Goal: Information Seeking & Learning: Learn about a topic

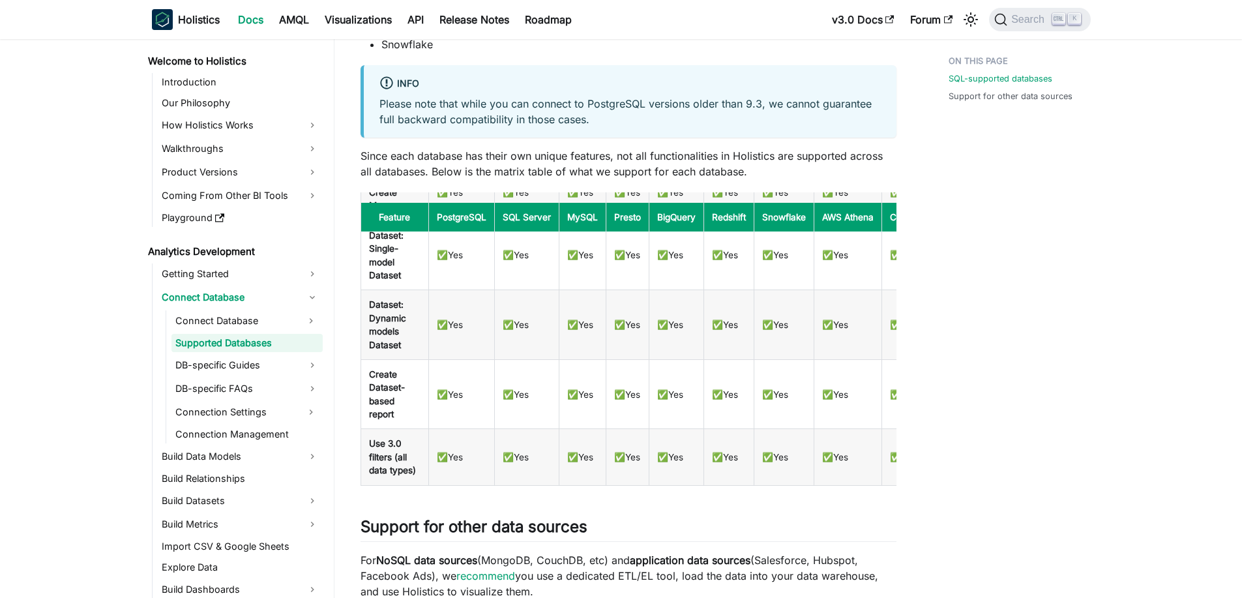
scroll to position [469, 0]
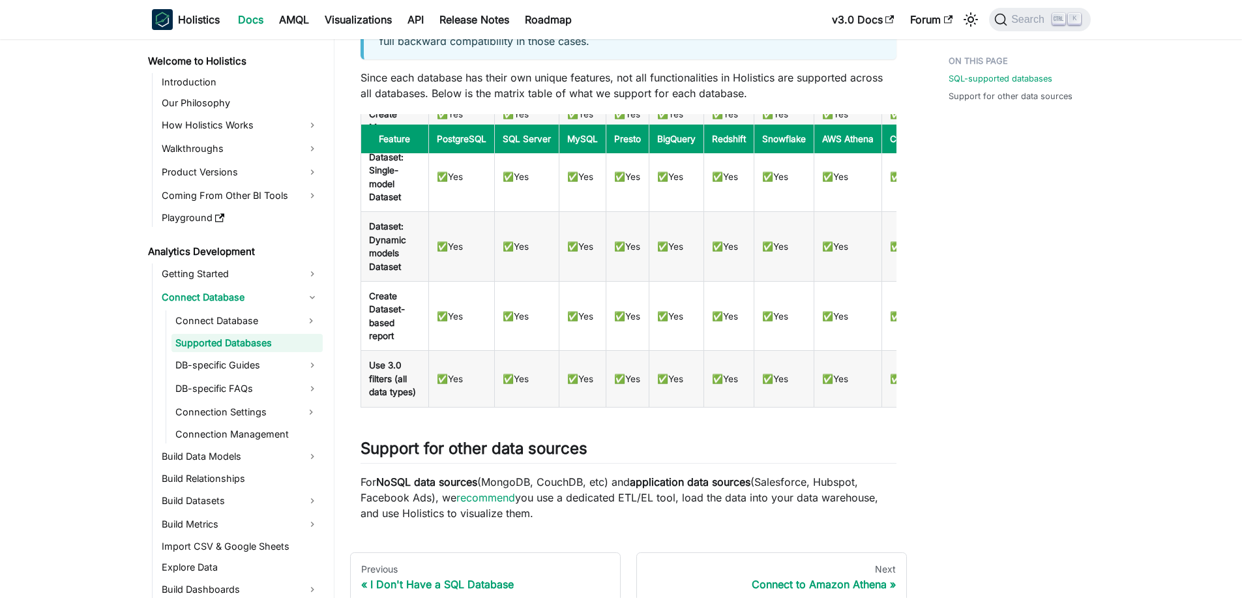
drag, startPoint x: 357, startPoint y: 480, endPoint x: 711, endPoint y: 521, distance: 356.3
click at [711, 521] on div "Analytics Development Connect Database Supported Databases On this page Support…" at bounding box center [628, 108] width 557 height 1057
click at [694, 505] on p "For NoSQL data sources (MongoDB, CouchDB, etc) and application data sources (Sa…" at bounding box center [628, 497] width 536 height 47
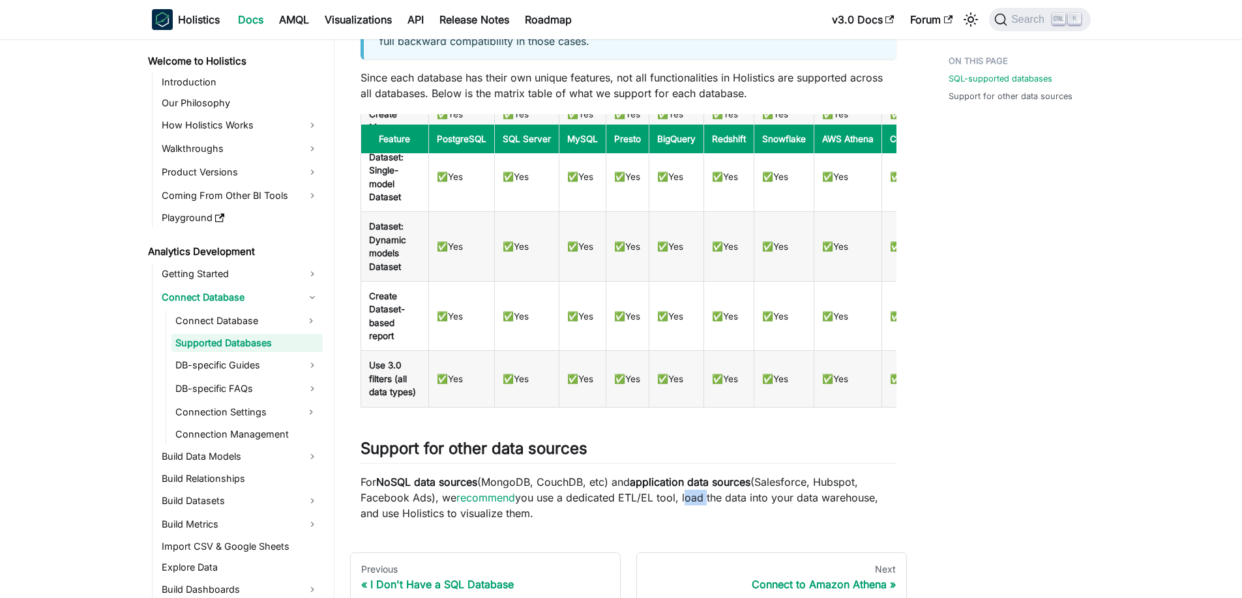
click at [694, 505] on p "For NoSQL data sources (MongoDB, CouchDB, etc) and application data sources (Sa…" at bounding box center [628, 497] width 536 height 47
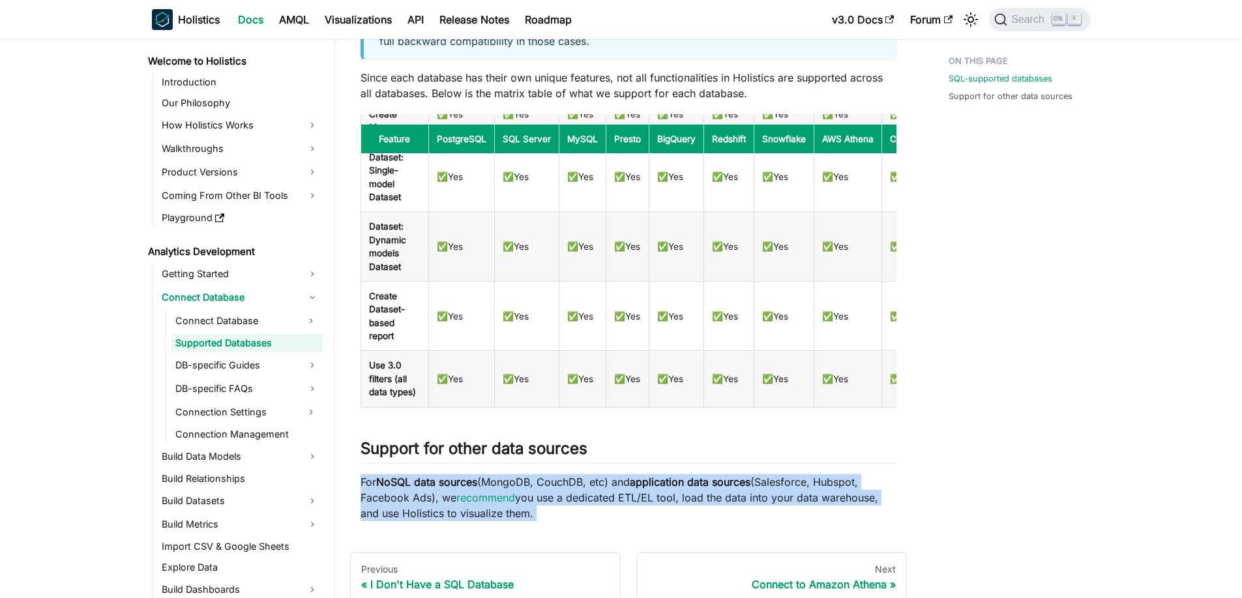
click at [683, 504] on p "For NoSQL data sources (MongoDB, CouchDB, etc) and application data sources (Sa…" at bounding box center [628, 497] width 536 height 47
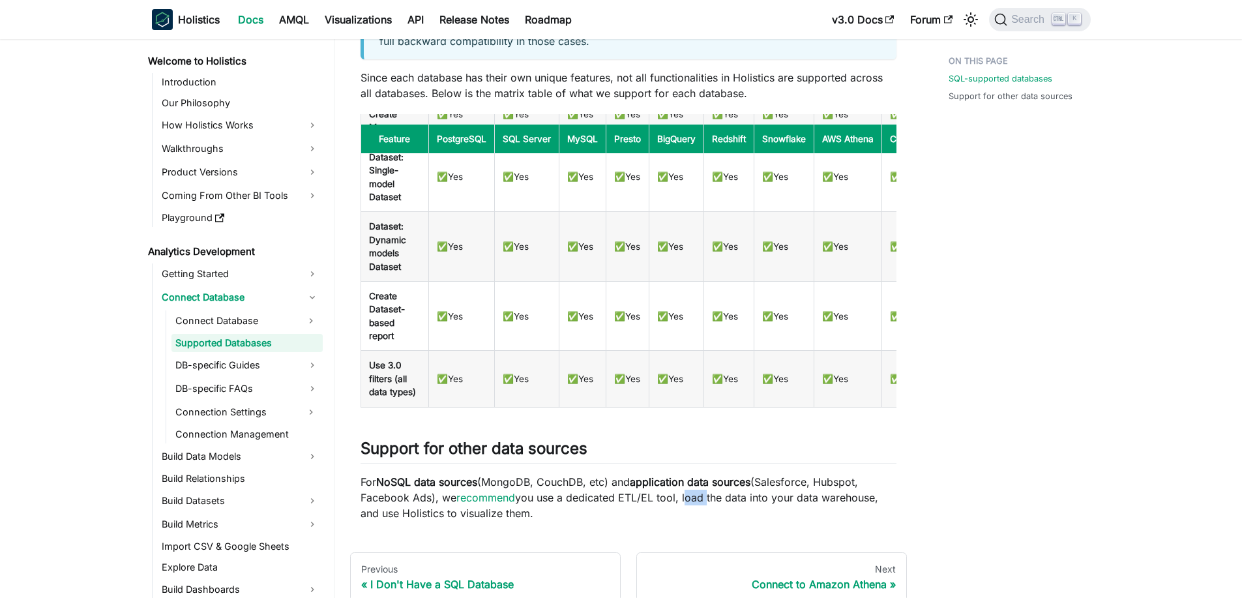
click at [683, 504] on p "For NoSQL data sources (MongoDB, CouchDB, etc) and application data sources (Sa…" at bounding box center [628, 497] width 536 height 47
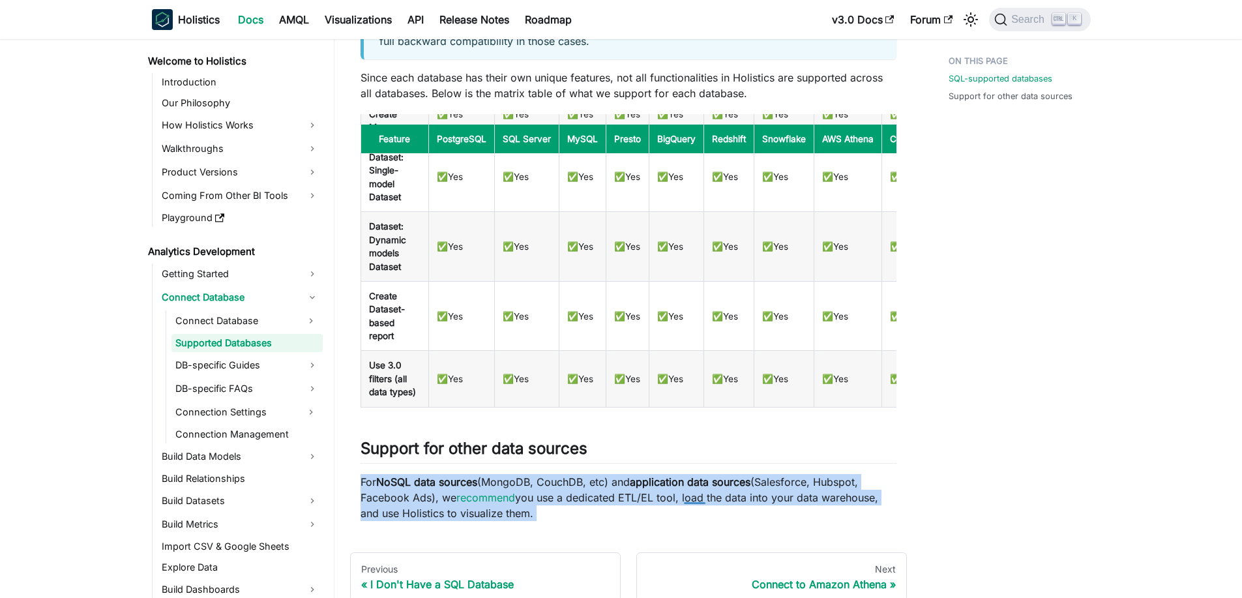
click at [683, 504] on p "For NoSQL data sources (MongoDB, CouchDB, etc) and application data sources (Sa…" at bounding box center [628, 497] width 536 height 47
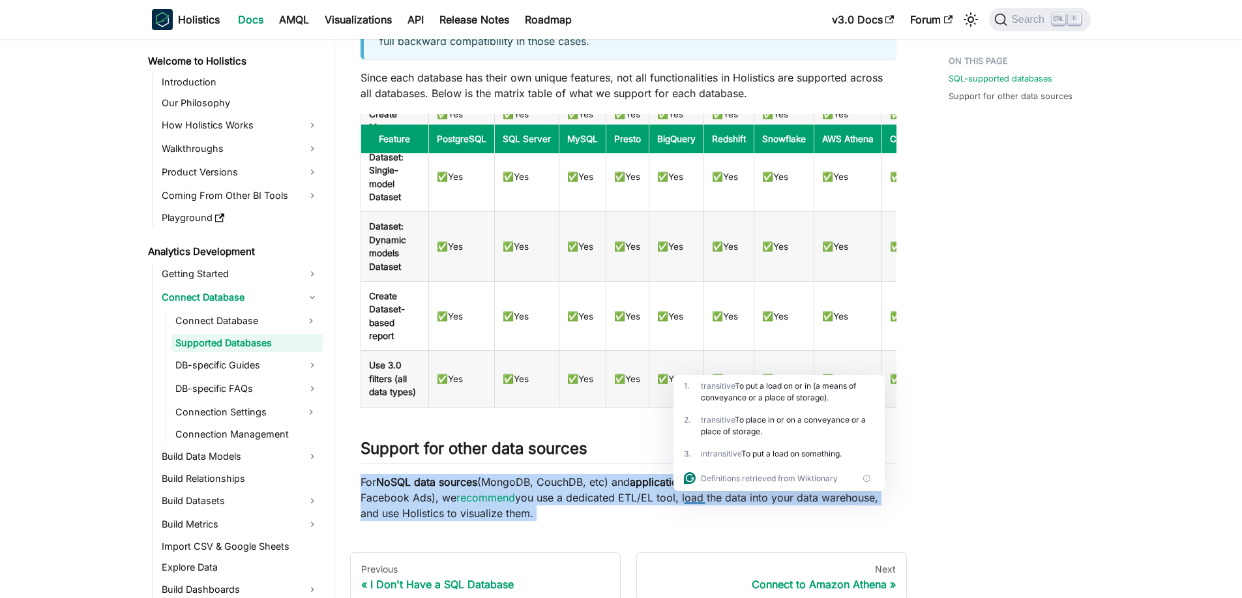
scroll to position [169, 0]
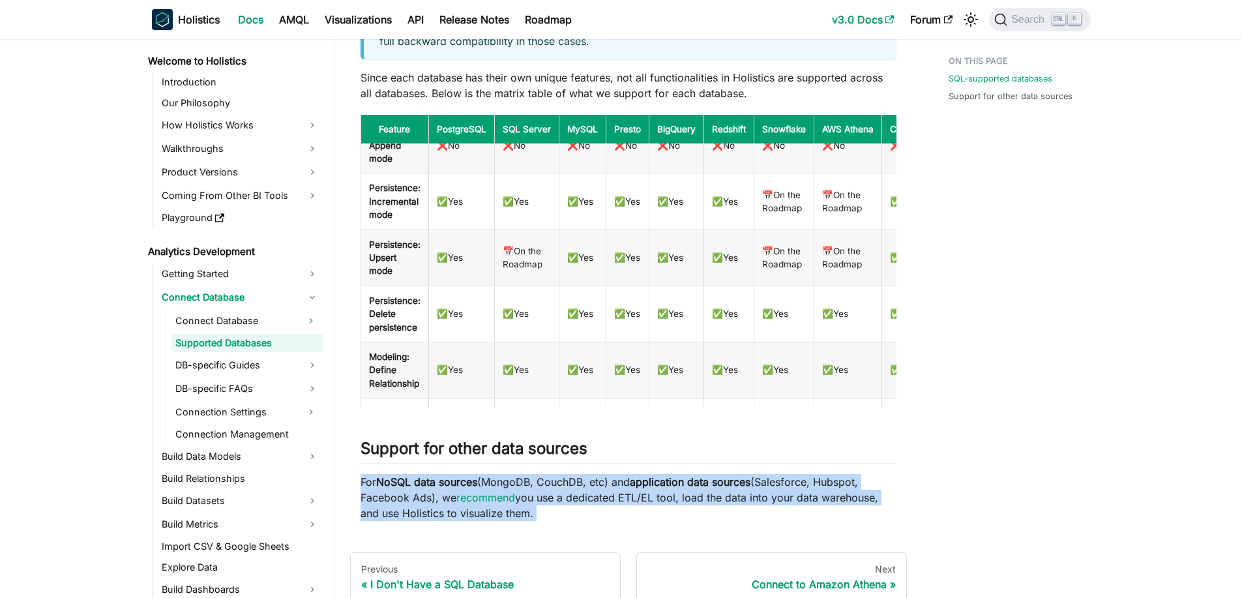
click at [828, 22] on link "v3.0 Docs" at bounding box center [863, 19] width 78 height 21
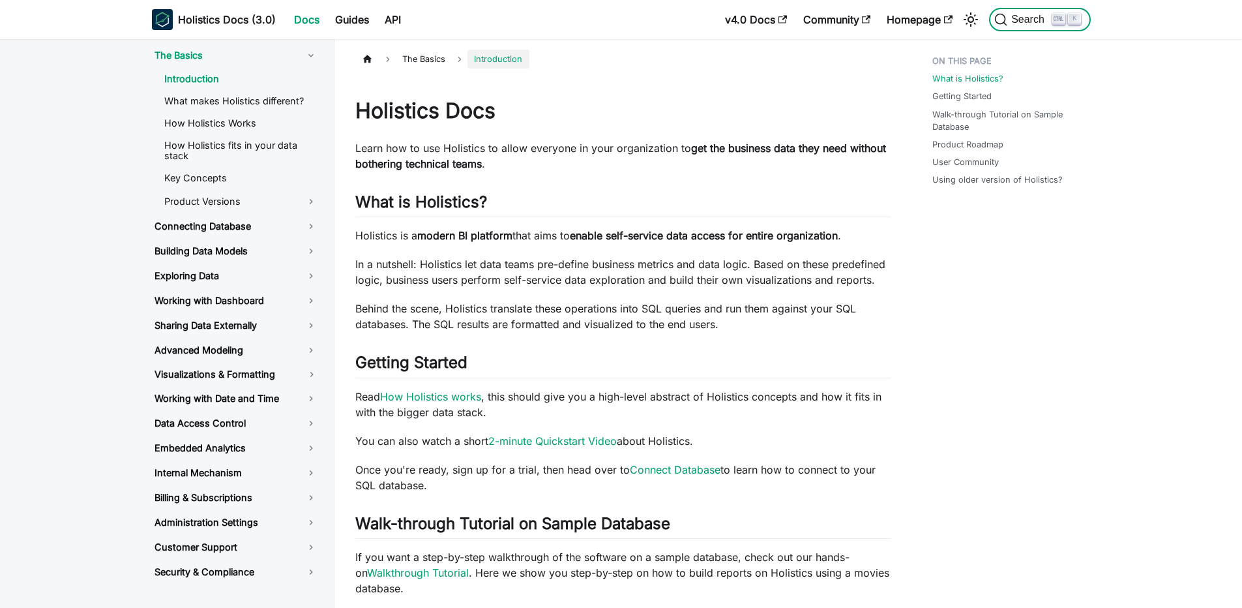
click at [1025, 24] on span "Search" at bounding box center [1029, 20] width 45 height 12
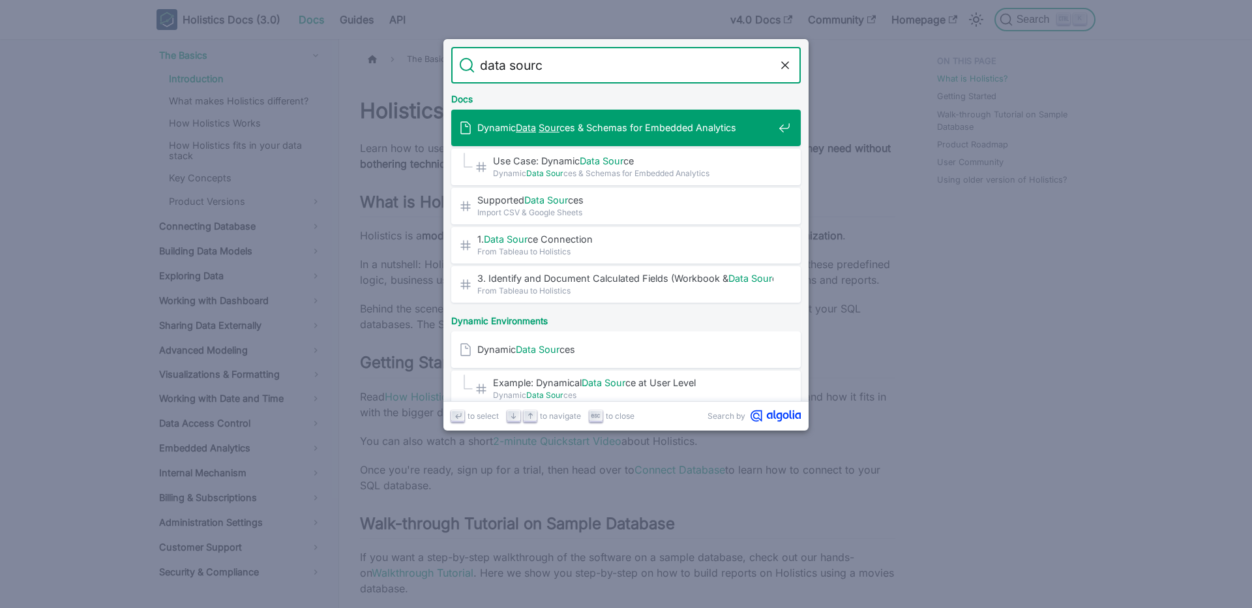
type input "data source"
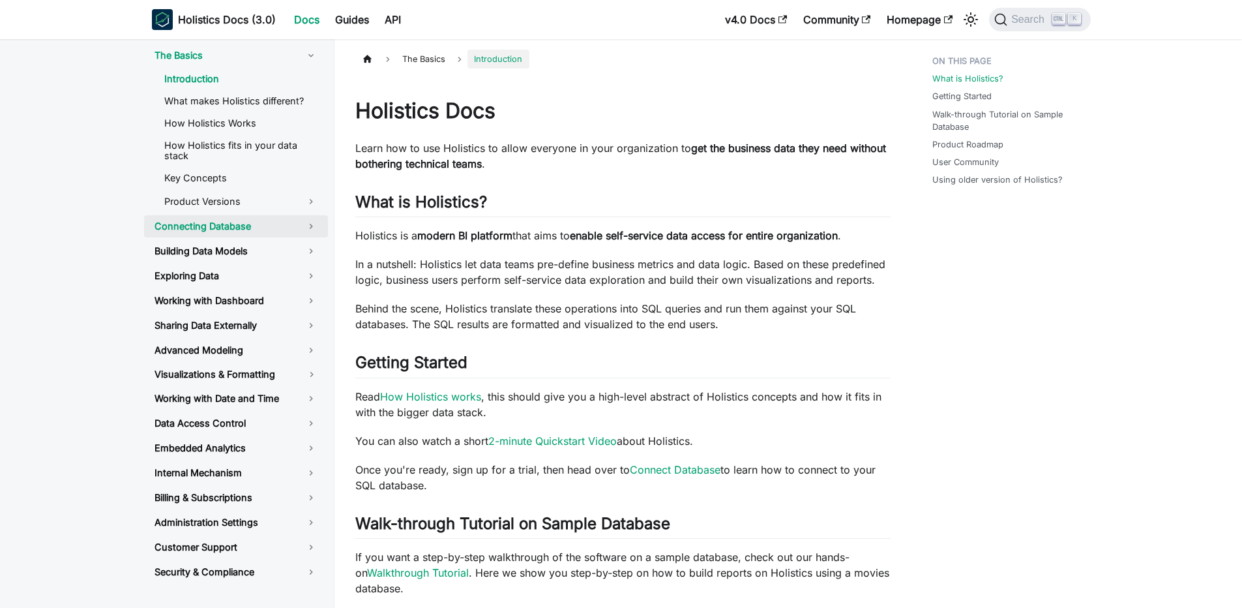
click at [254, 227] on link "Connecting Database" at bounding box center [236, 226] width 184 height 22
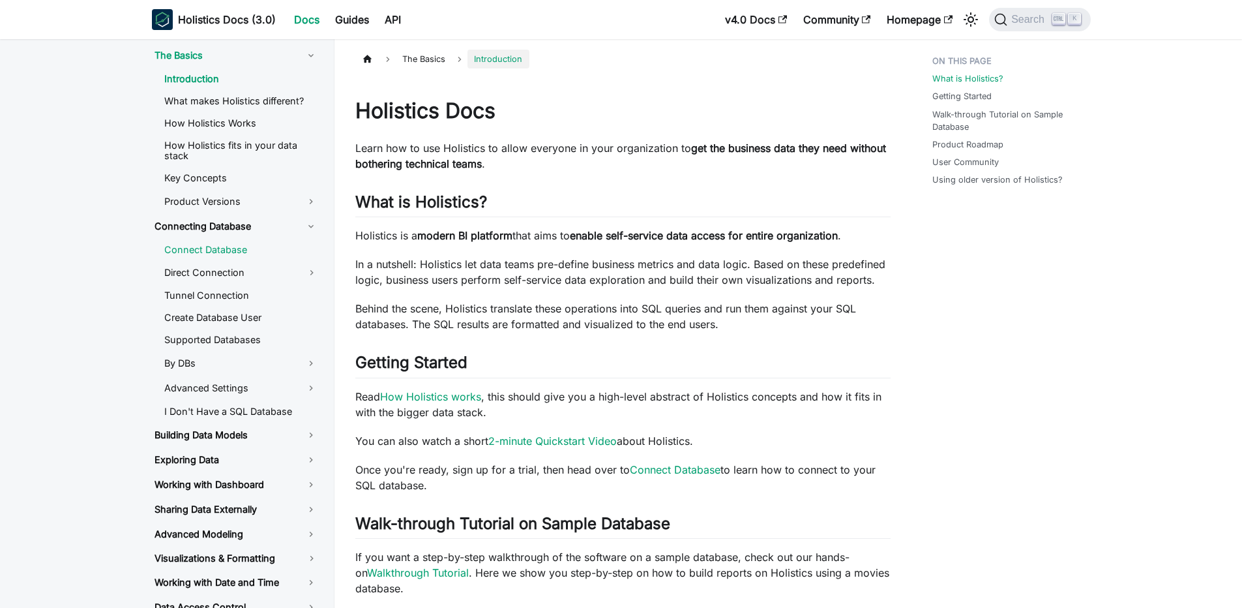
click at [251, 243] on link "Connect Database" at bounding box center [241, 250] width 174 height 20
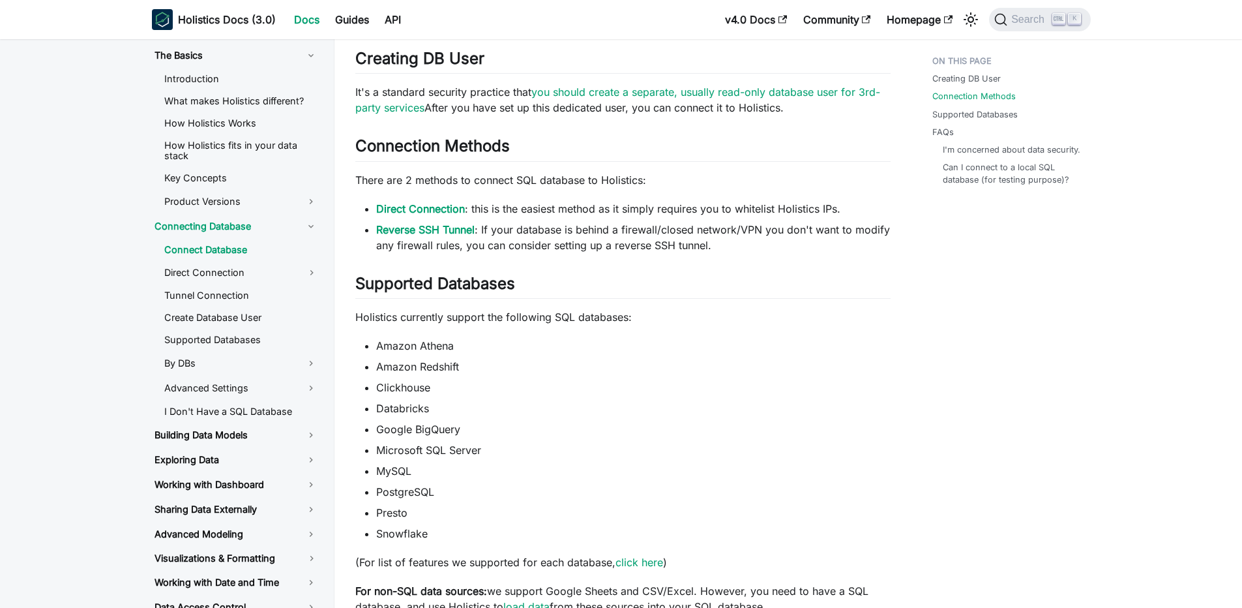
scroll to position [313, 0]
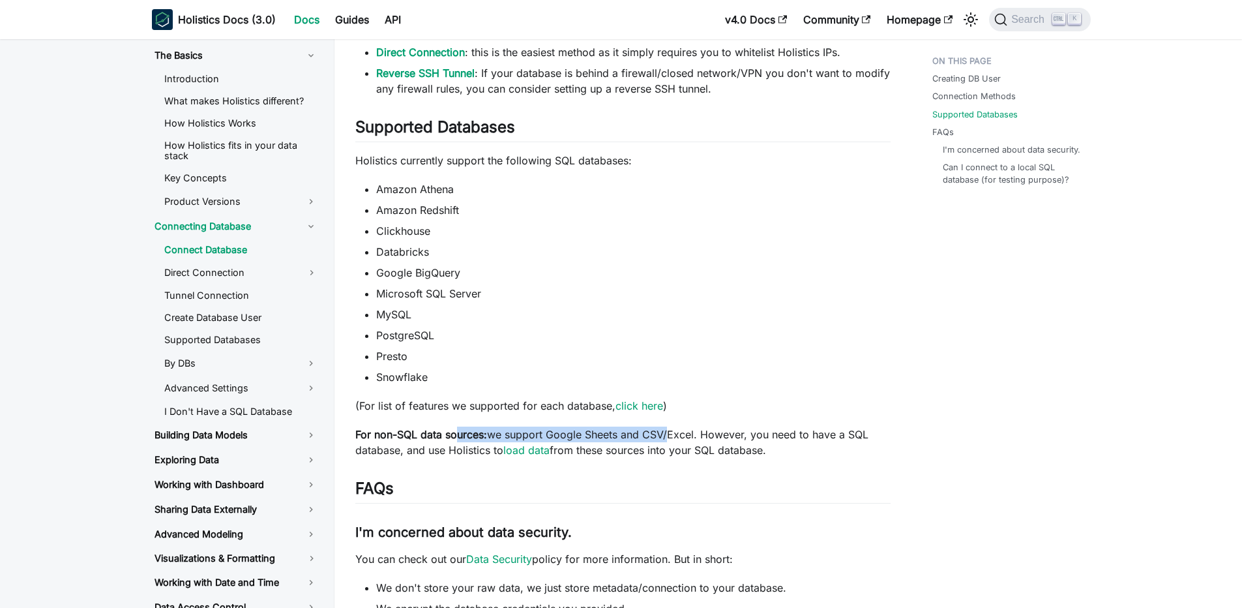
drag, startPoint x: 457, startPoint y: 433, endPoint x: 666, endPoint y: 434, distance: 209.3
click at [666, 434] on p "For non-SQL data sources: we support Google Sheets and CSV/Excel. However, you …" at bounding box center [622, 441] width 535 height 31
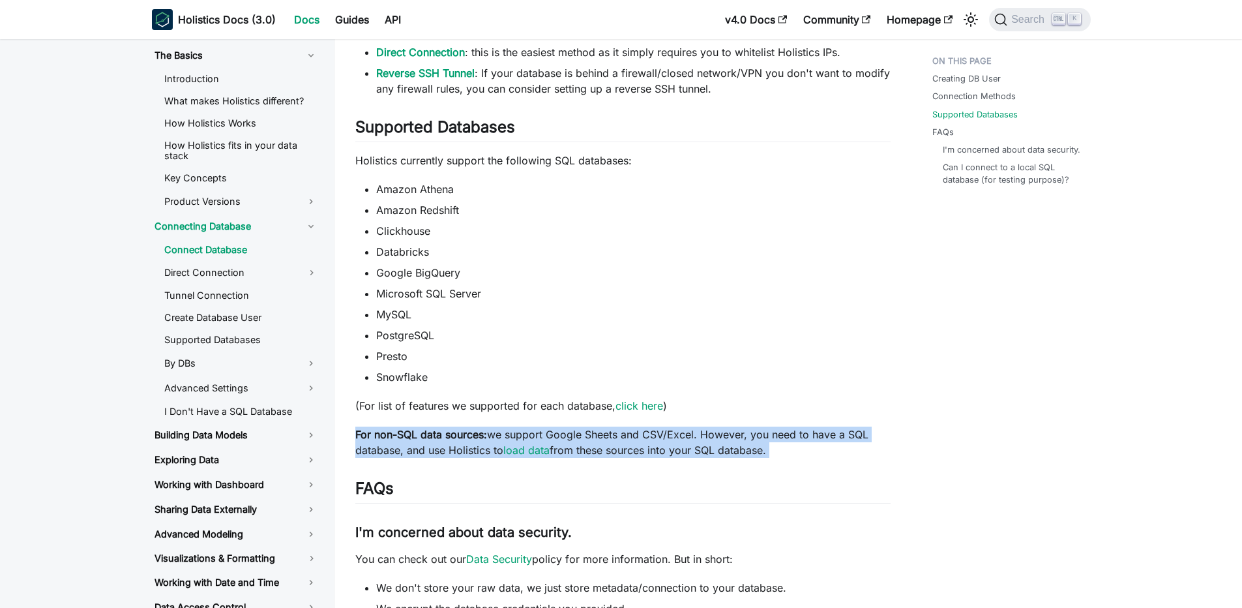
click at [666, 434] on p "For non-SQL data sources: we support Google Sheets and CSV/Excel. However, you …" at bounding box center [622, 441] width 535 height 31
click at [520, 435] on p "For non-SQL data sources: we support Google Sheets and CSV/Excel. However, you …" at bounding box center [622, 441] width 535 height 31
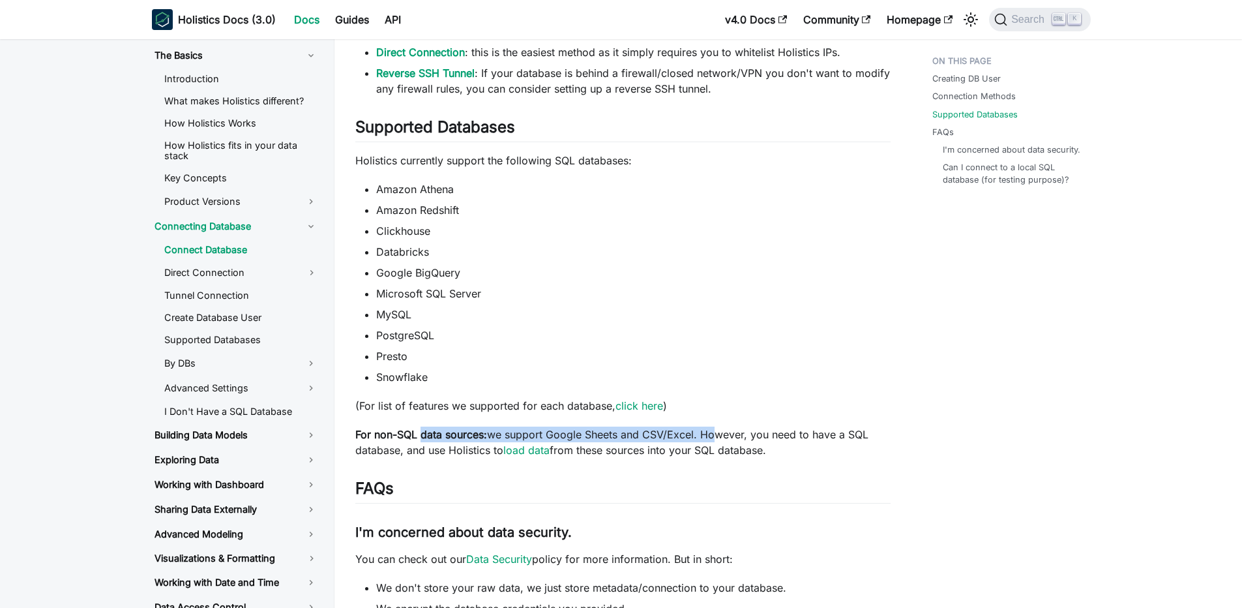
drag, startPoint x: 460, startPoint y: 433, endPoint x: 713, endPoint y: 431, distance: 252.9
click at [713, 431] on p "For non-SQL data sources: we support Google Sheets and CSV/Excel. However, you …" at bounding box center [622, 441] width 535 height 31
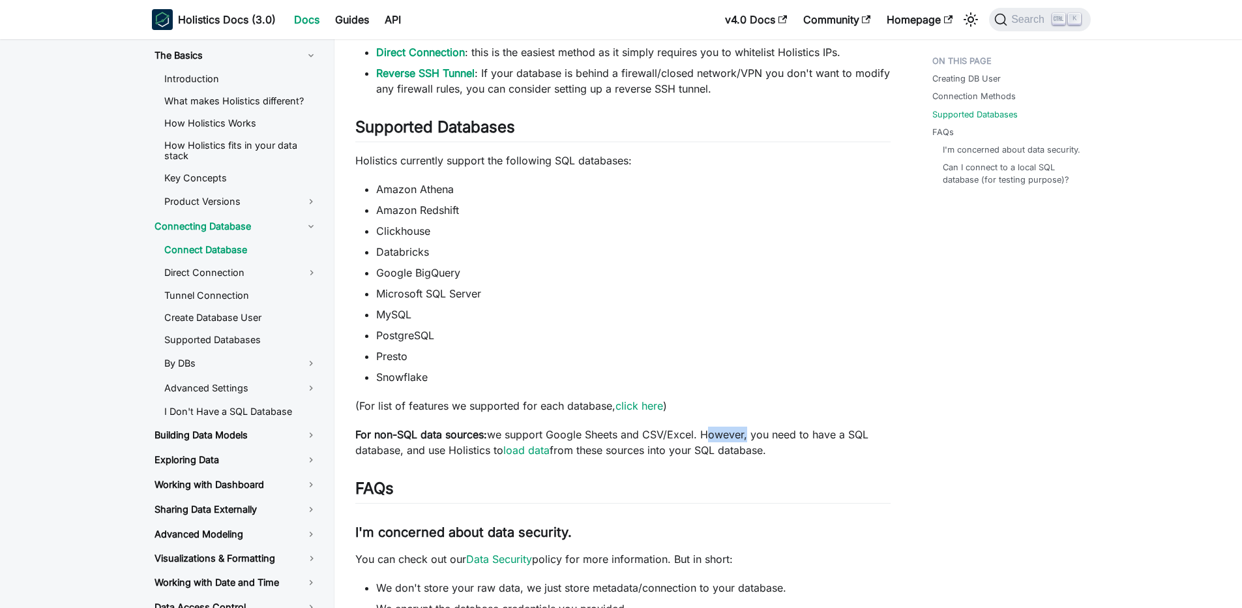
click at [713, 431] on p "For non-SQL data sources: we support Google Sheets and CSV/Excel. However, you …" at bounding box center [622, 441] width 535 height 31
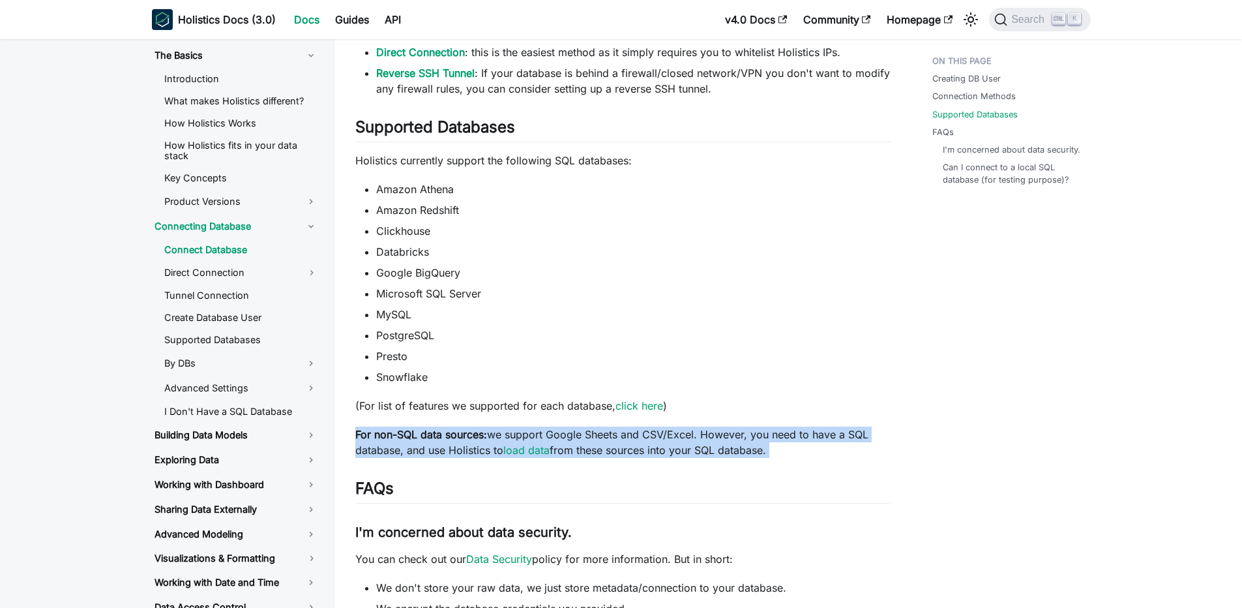
click at [678, 432] on p "For non-SQL data sources: we support Google Sheets and CSV/Excel. However, you …" at bounding box center [622, 441] width 535 height 31
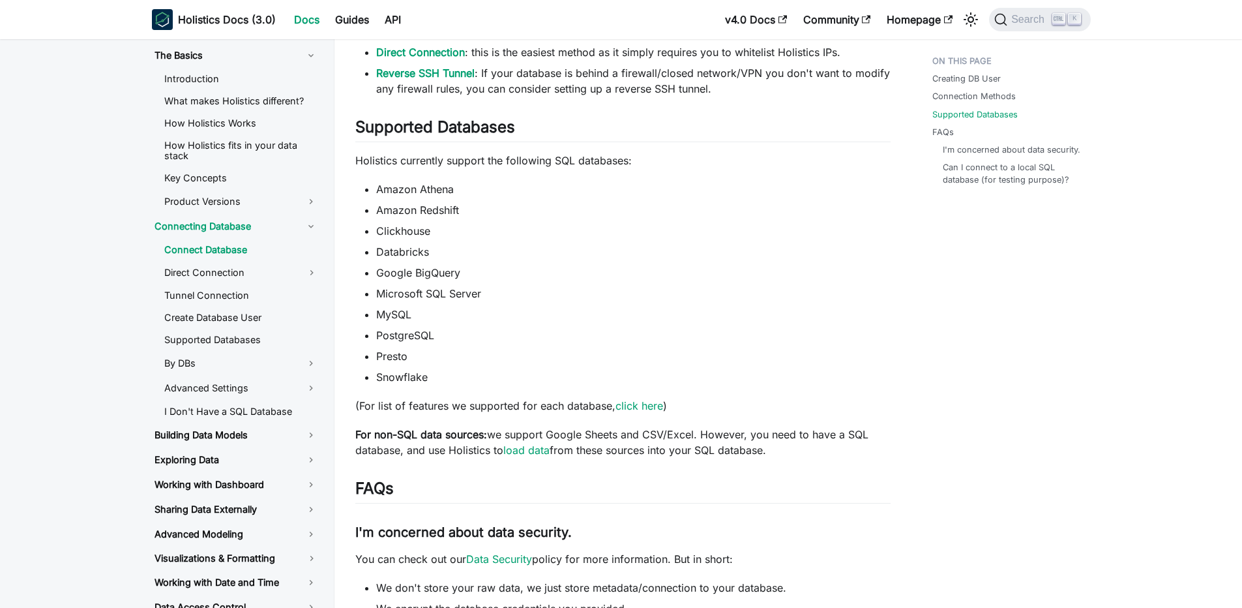
click at [673, 432] on p "For non-SQL data sources: we support Google Sheets and CSV/Excel. However, you …" at bounding box center [622, 441] width 535 height 31
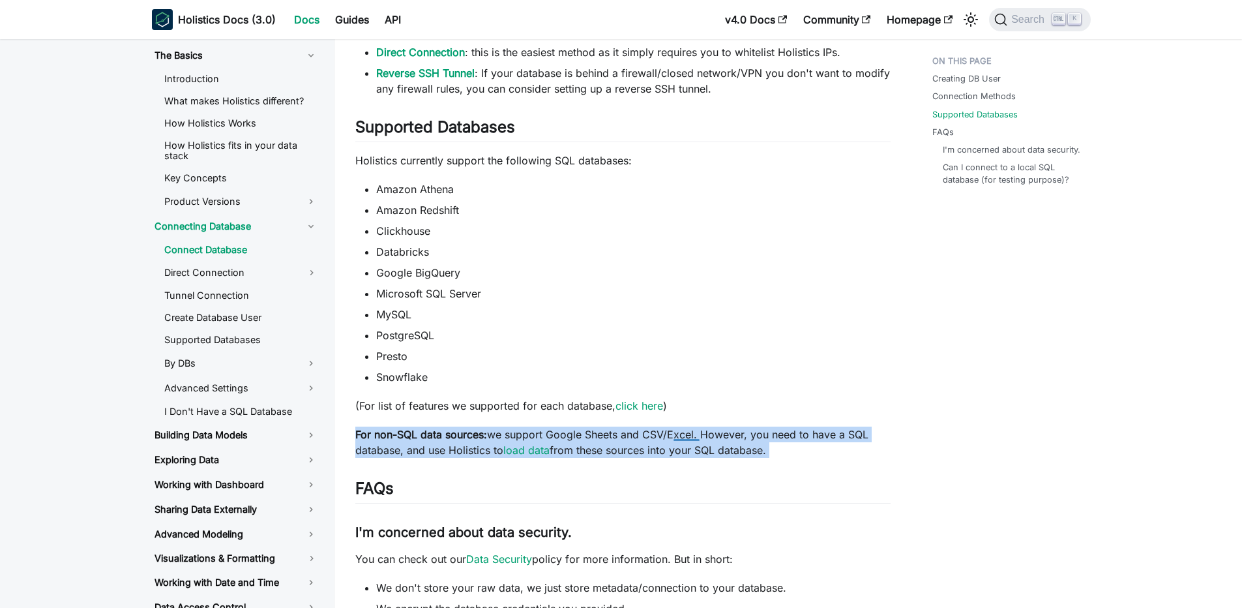
click at [672, 432] on p "For non-SQL data sources: we support Google Sheets and CSV/Excel. However, you …" at bounding box center [622, 441] width 535 height 31
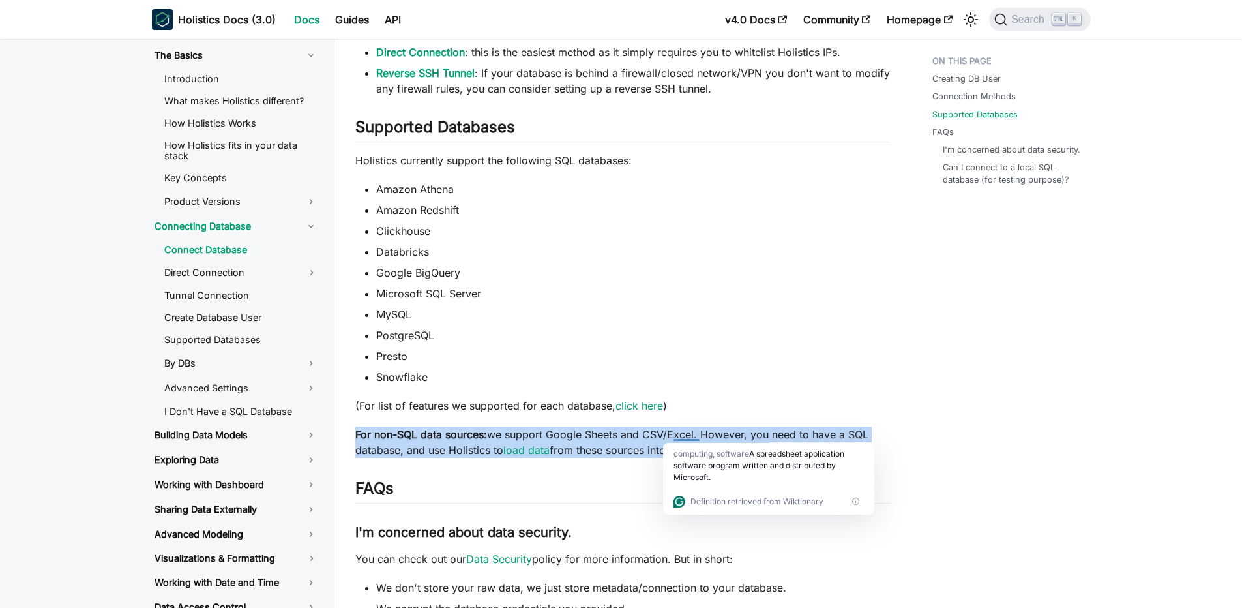
click at [672, 432] on p "For non-SQL data sources: we support Google Sheets and CSV/Excel. However, you …" at bounding box center [622, 441] width 535 height 31
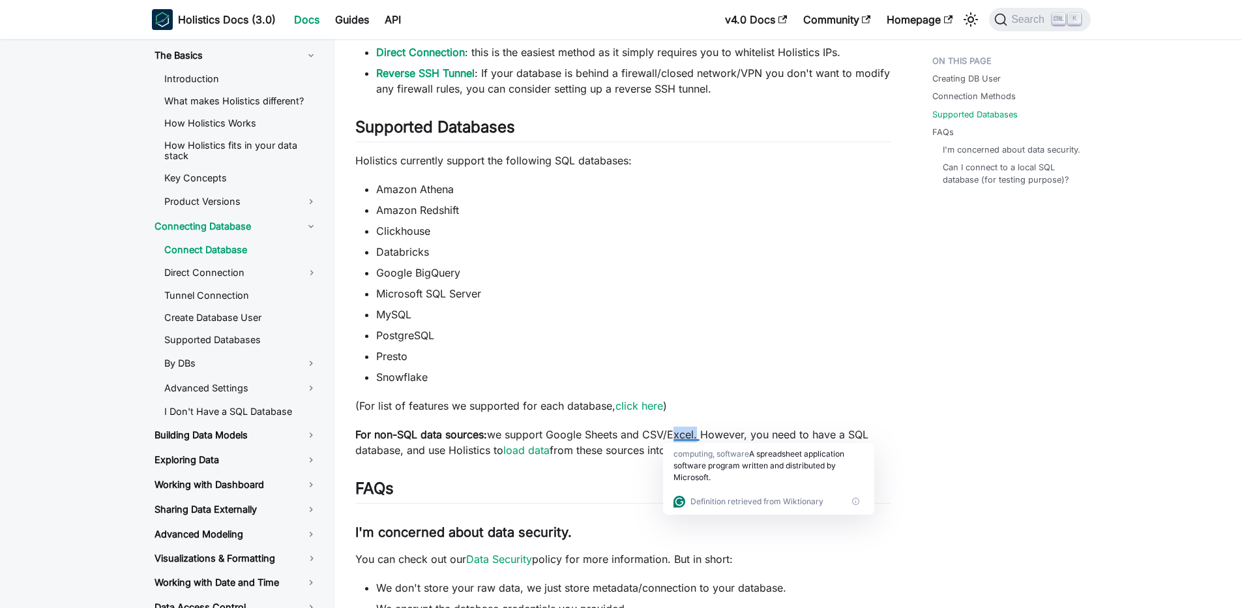
click at [672, 432] on p "For non-SQL data sources: we support Google Sheets and CSV/Excel. However, you …" at bounding box center [622, 441] width 535 height 31
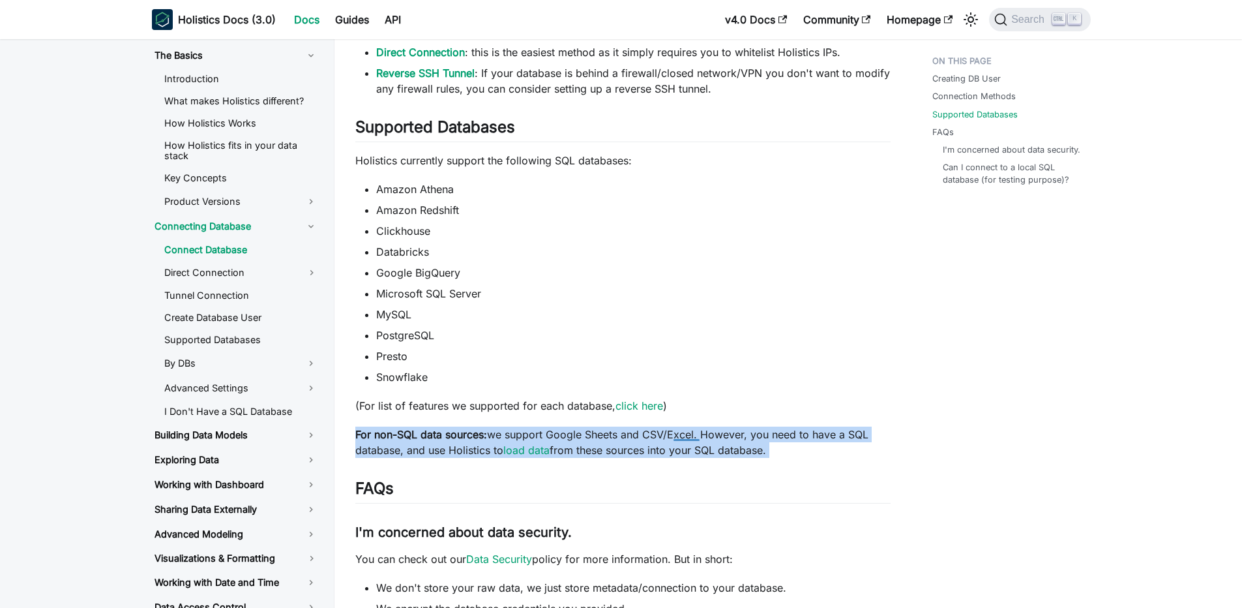
click at [672, 432] on p "For non-SQL data sources: we support Google Sheets and CSV/Excel. However, you …" at bounding box center [622, 441] width 535 height 31
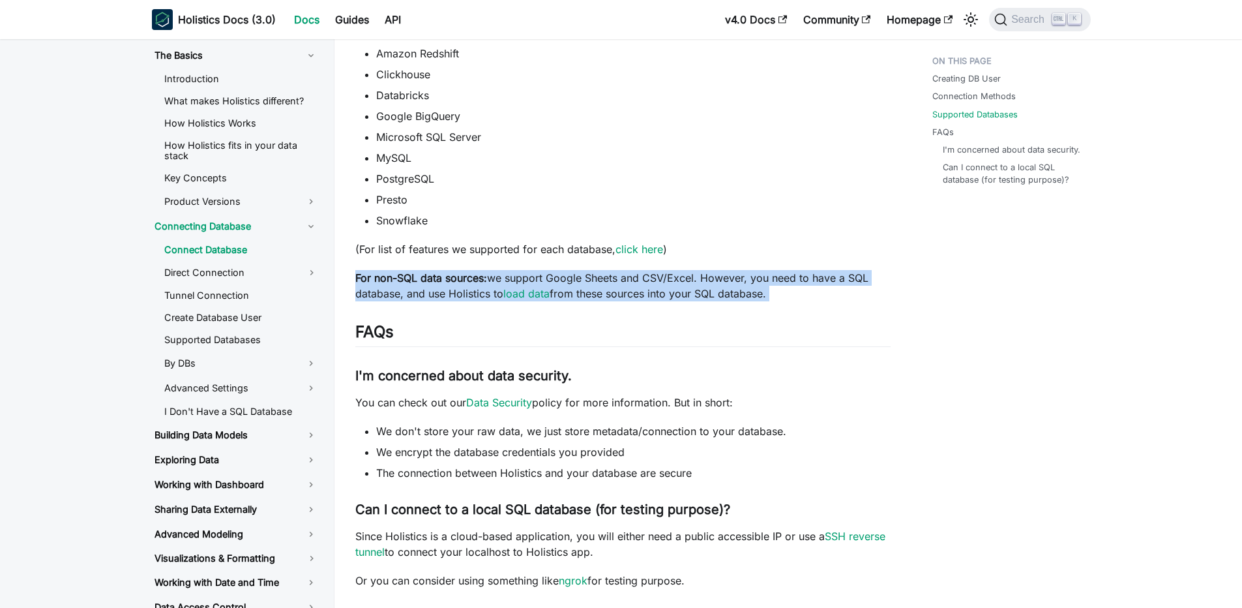
scroll to position [626, 0]
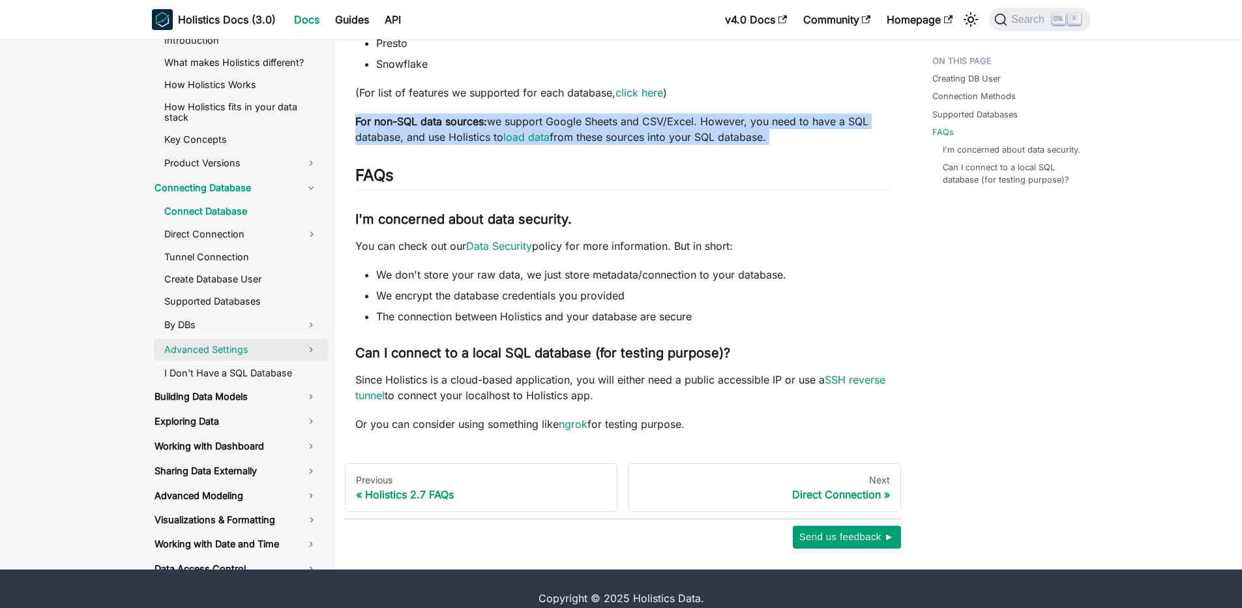
click at [222, 349] on link "Advanced Settings" at bounding box center [241, 349] width 174 height 22
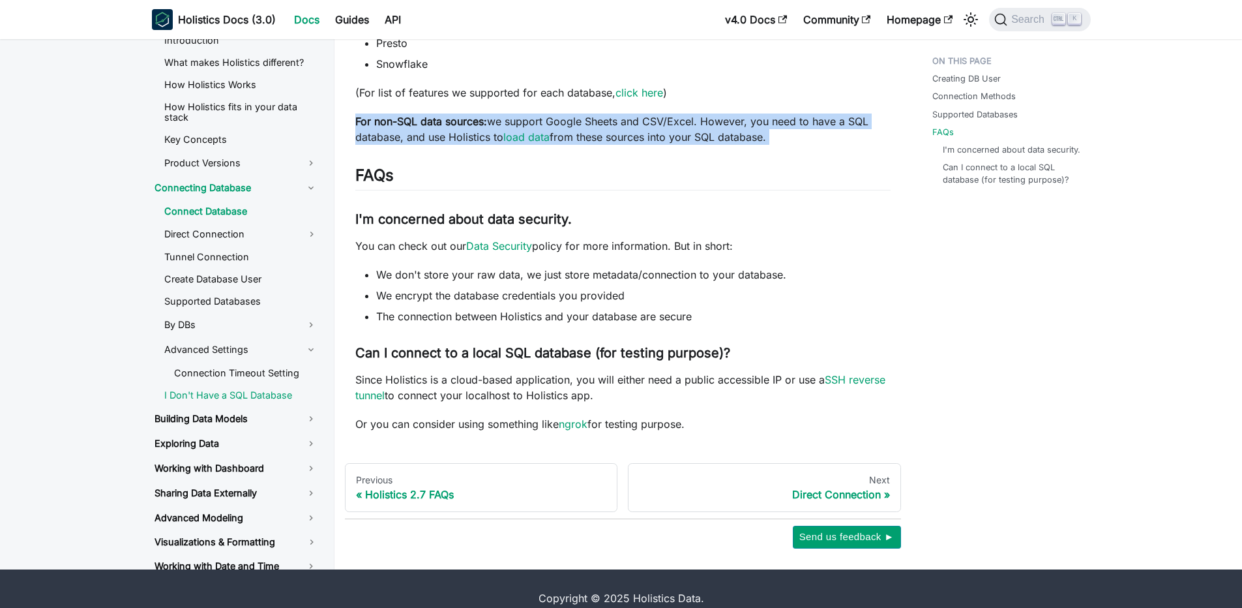
click at [222, 385] on link "I Don't Have a SQL Database" at bounding box center [241, 395] width 174 height 20
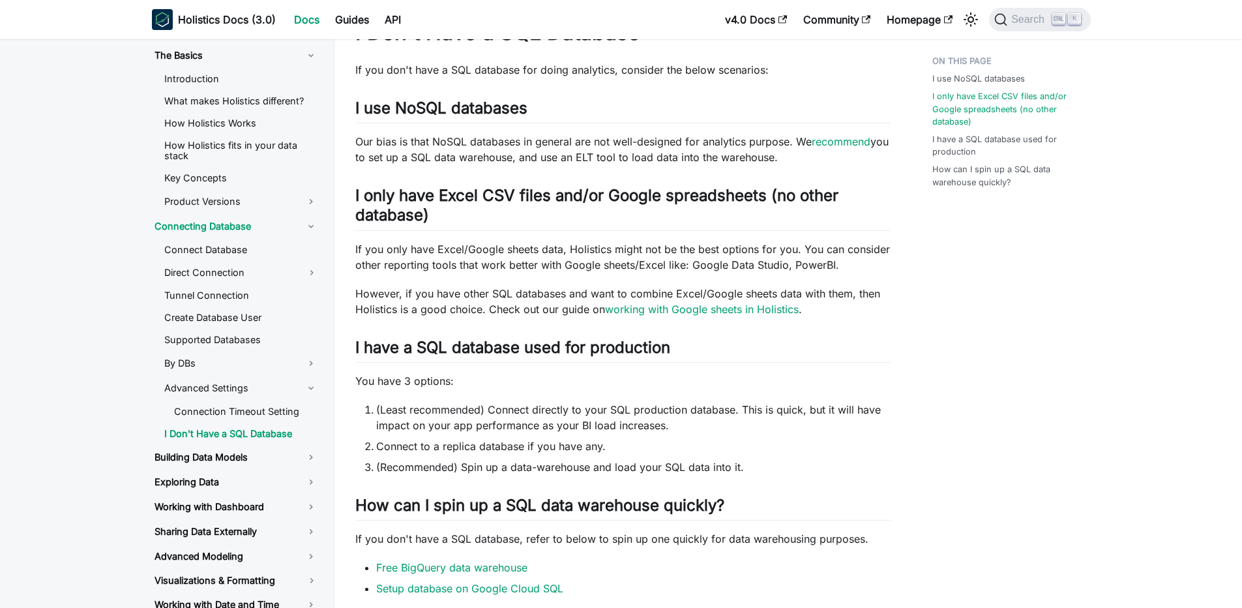
scroll to position [156, 0]
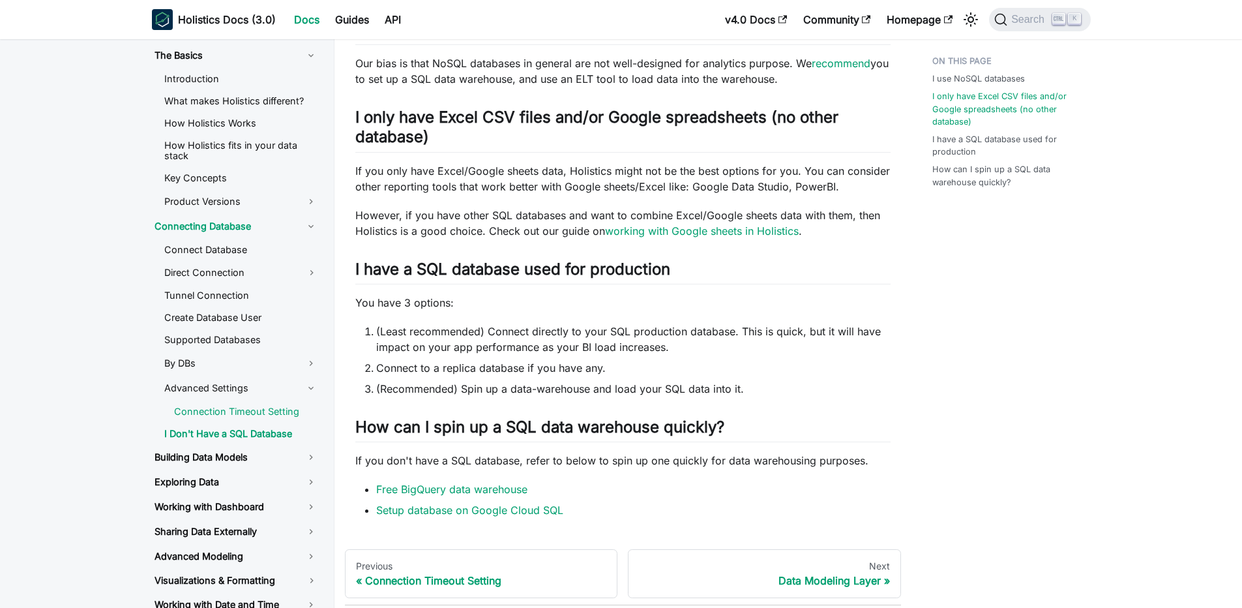
click at [224, 409] on link "Connection Timeout Setting" at bounding box center [246, 412] width 164 height 20
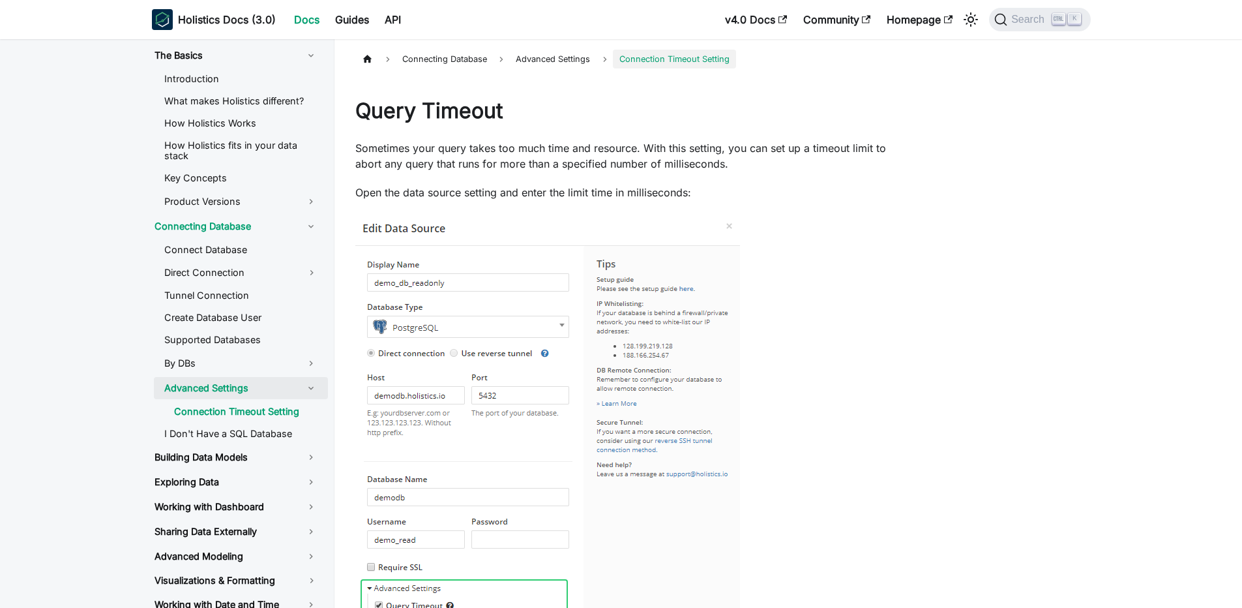
click at [231, 386] on link "Advanced Settings" at bounding box center [241, 388] width 174 height 22
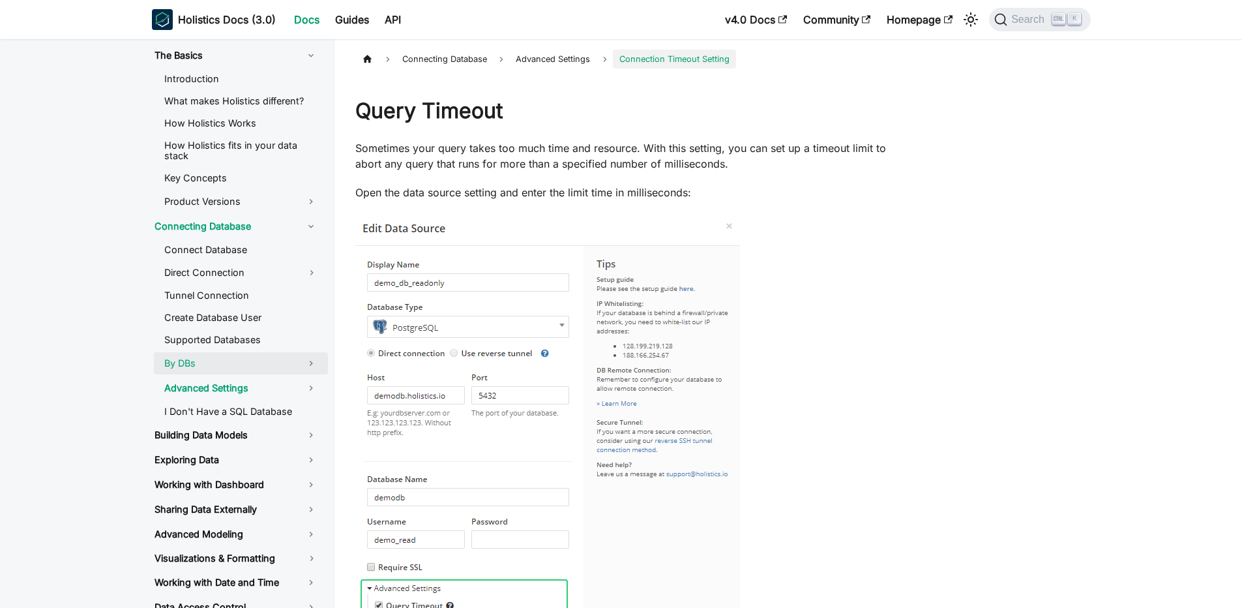
click at [231, 363] on link "By DBs" at bounding box center [241, 363] width 174 height 22
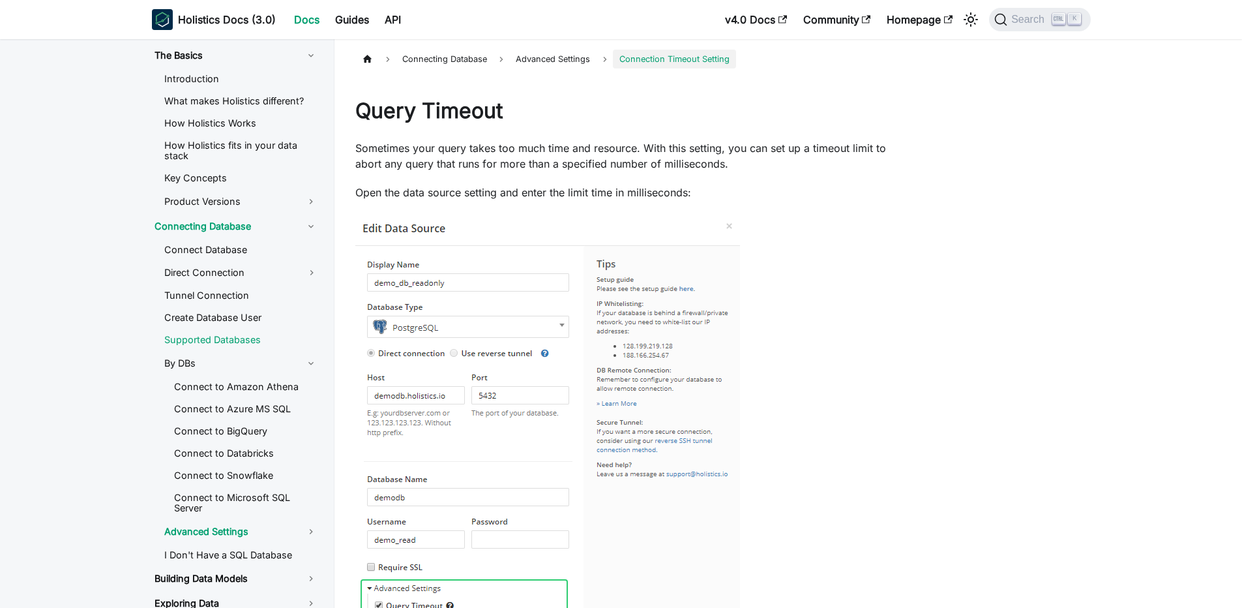
click at [243, 340] on link "Supported Databases" at bounding box center [241, 340] width 174 height 20
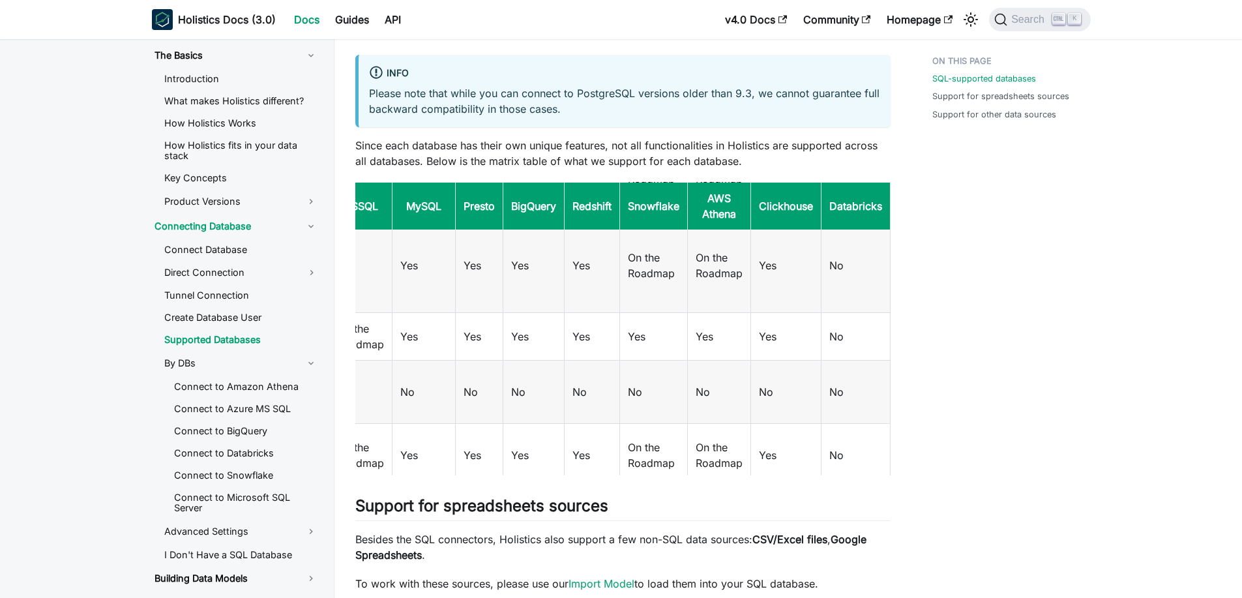
scroll to position [548, 0]
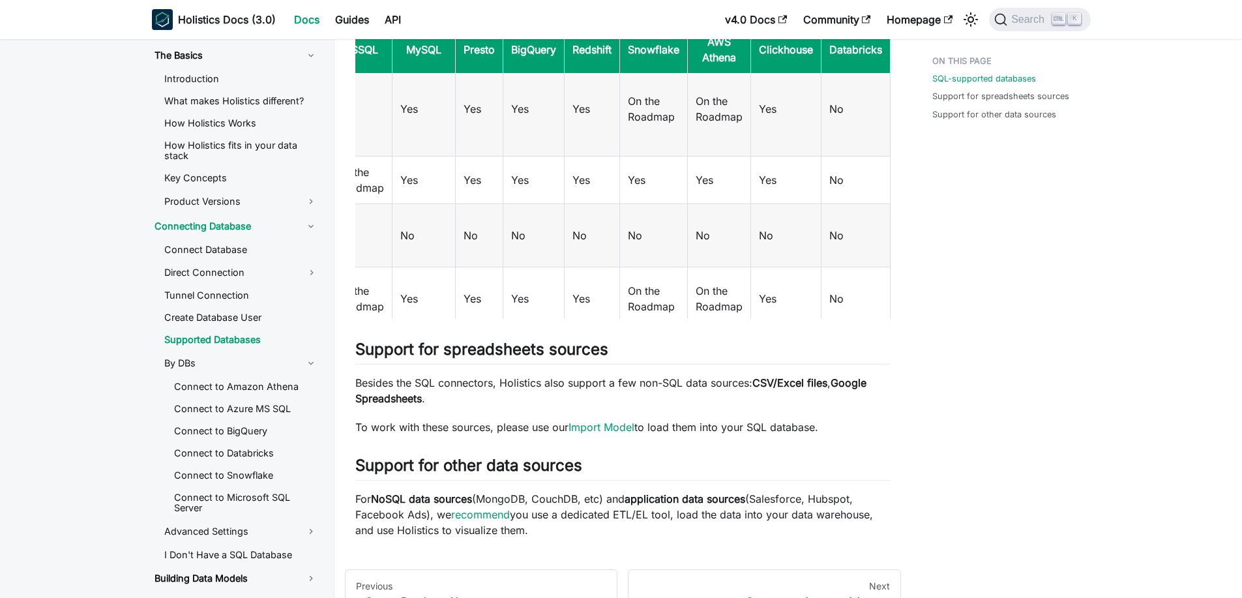
drag, startPoint x: 464, startPoint y: 491, endPoint x: 543, endPoint y: 501, distance: 79.6
click at [543, 501] on p "For NoSQL data sources (MongoDB, CouchDB, etc) and application data sources (Sa…" at bounding box center [622, 514] width 535 height 47
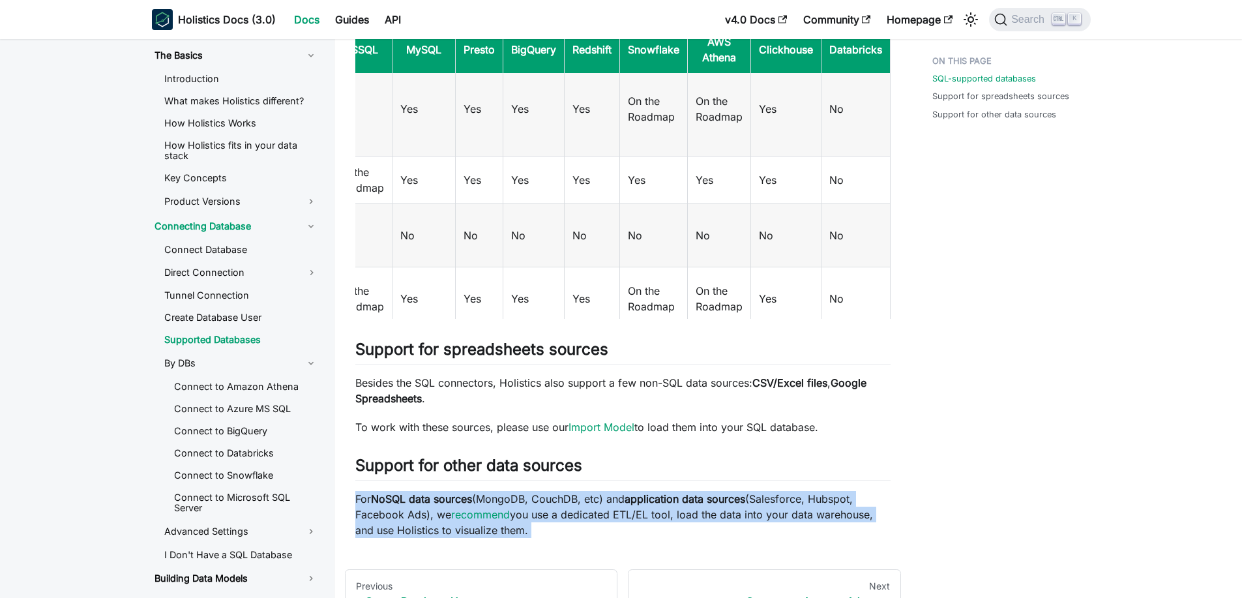
click at [543, 501] on p "For NoSQL data sources (MongoDB, CouchDB, etc) and application data sources (Sa…" at bounding box center [622, 514] width 535 height 47
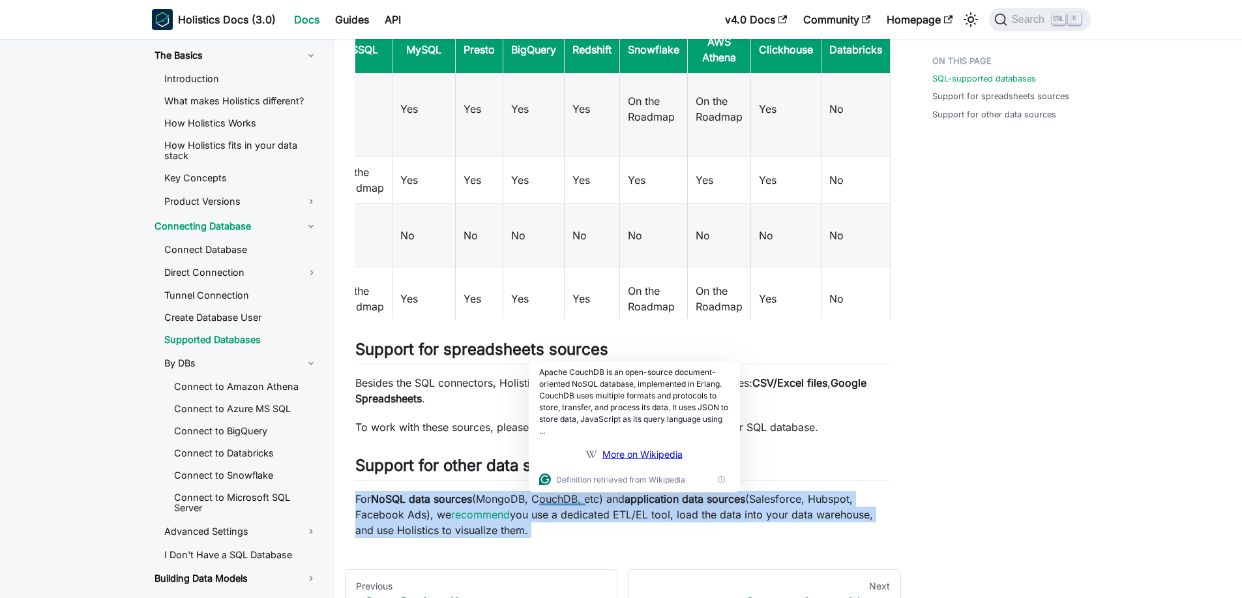
scroll to position [78, 196]
